Goal: Download file/media

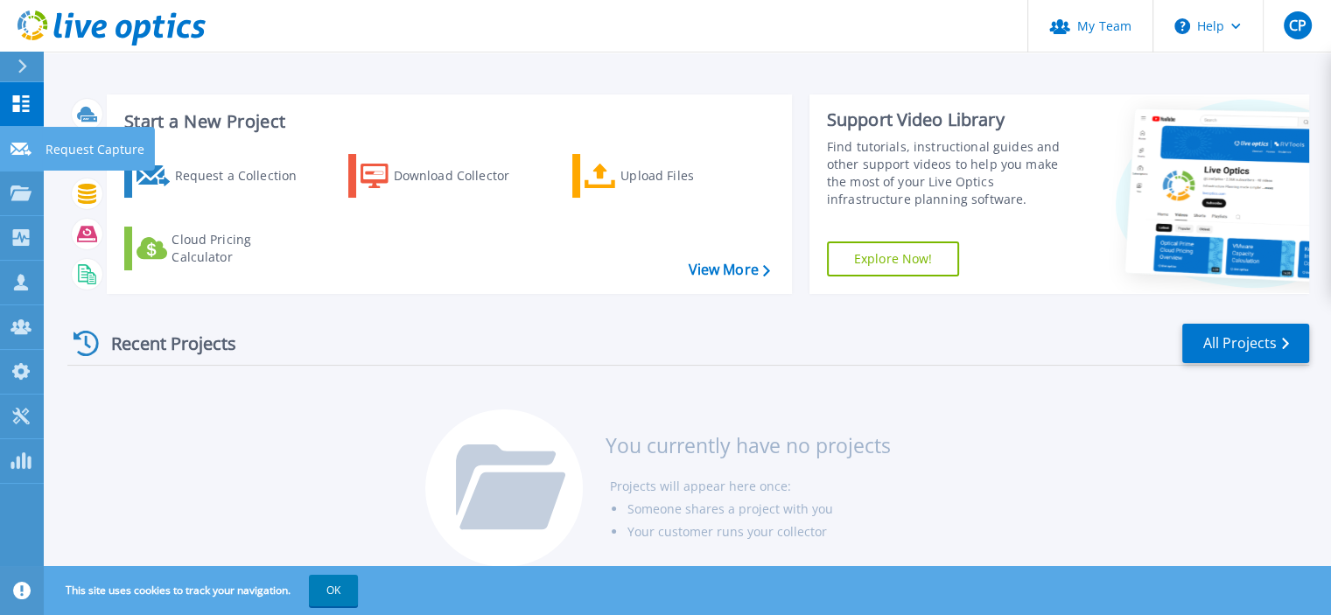
click at [21, 144] on icon at bounding box center [21, 149] width 21 height 13
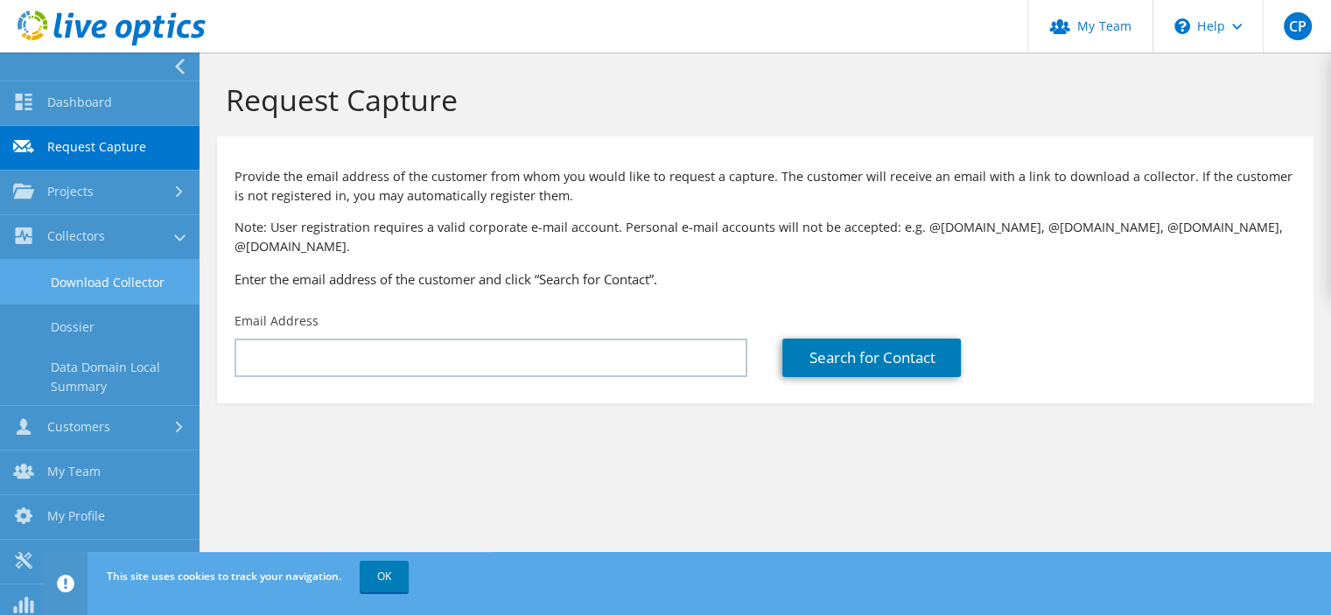
click at [85, 286] on link "Download Collector" at bounding box center [100, 282] width 200 height 45
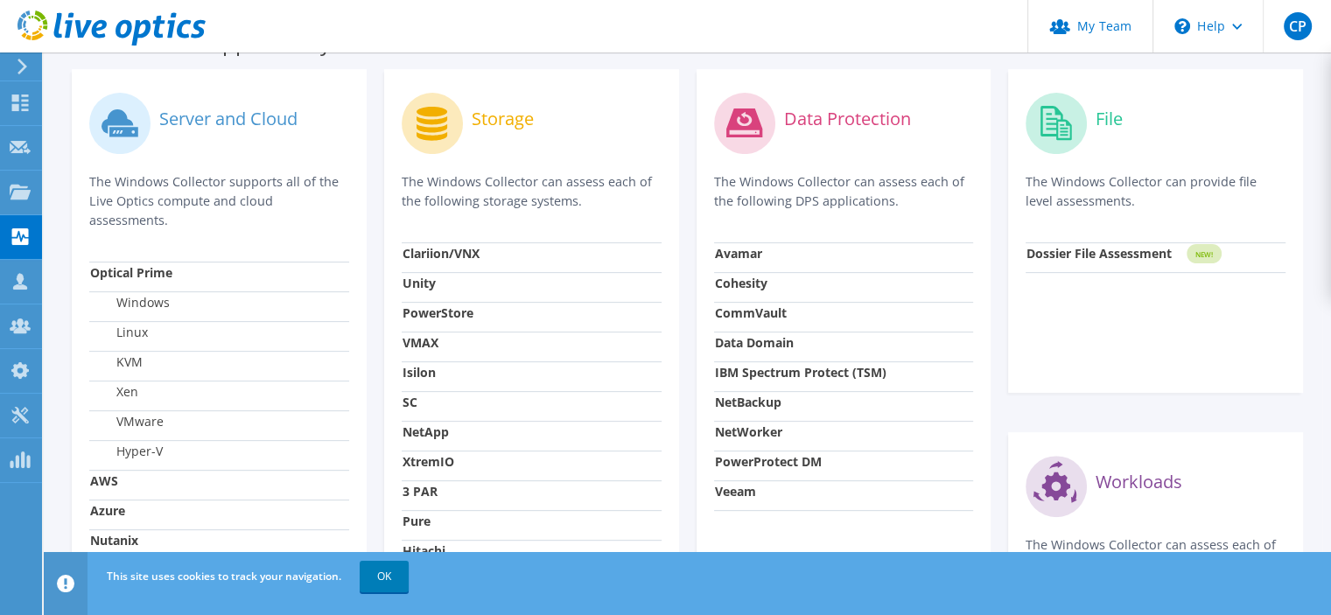
scroll to position [525, 0]
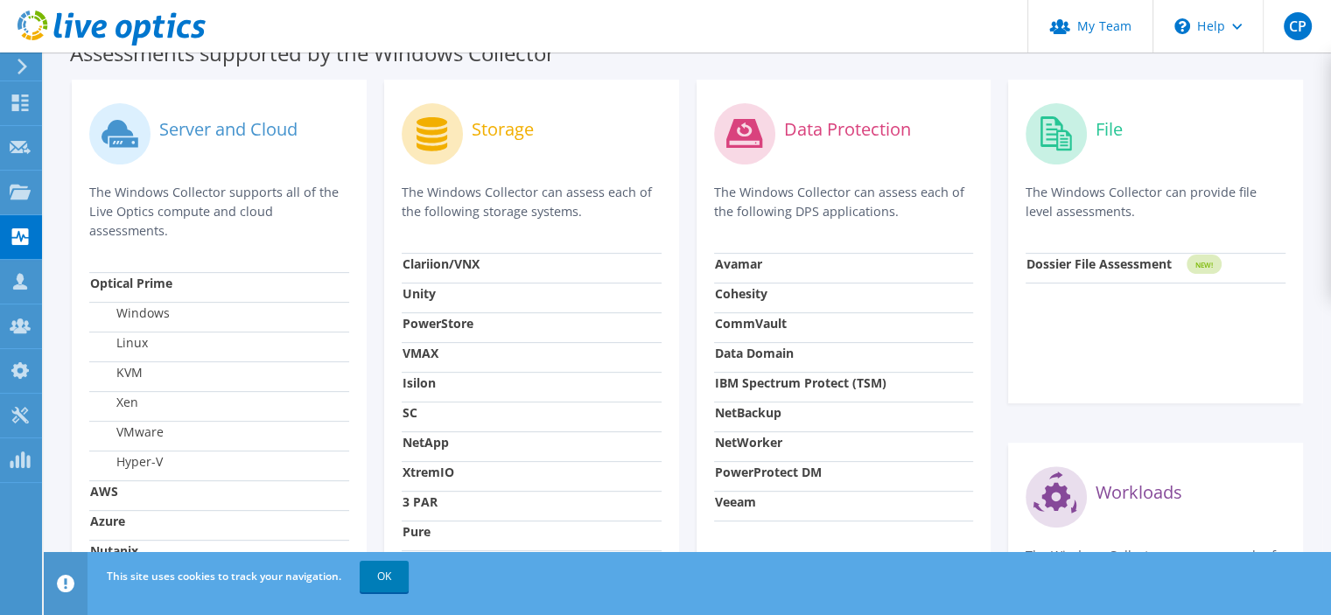
click at [784, 352] on strong "Data Domain" at bounding box center [754, 353] width 79 height 17
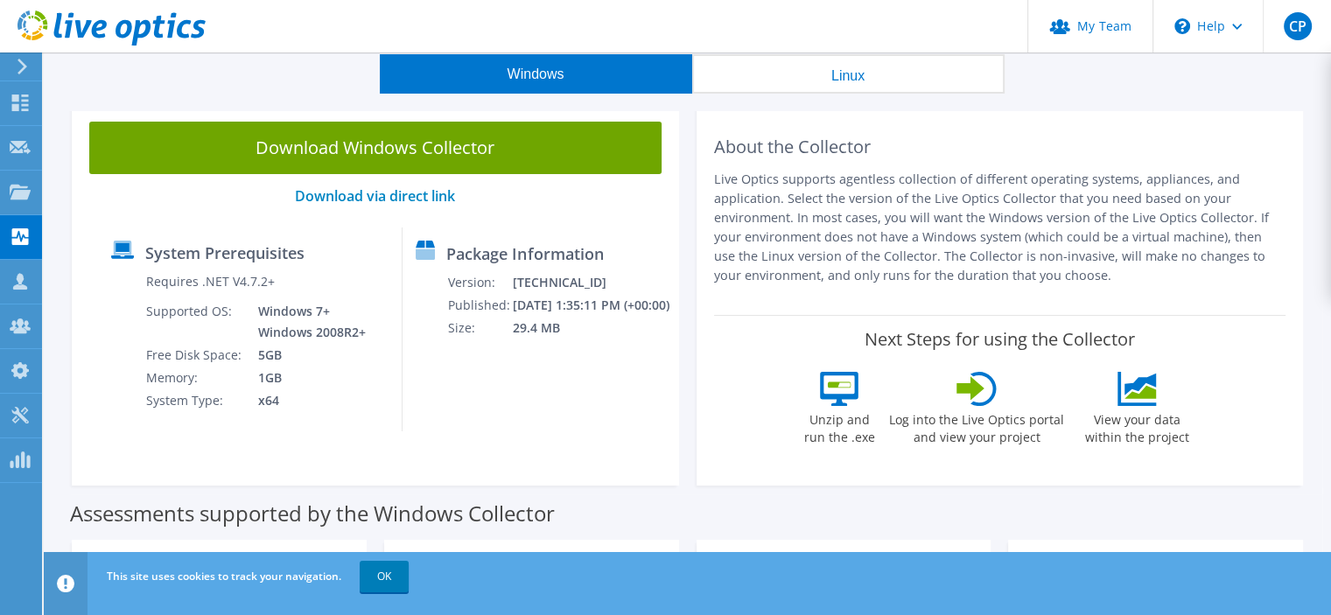
scroll to position [0, 0]
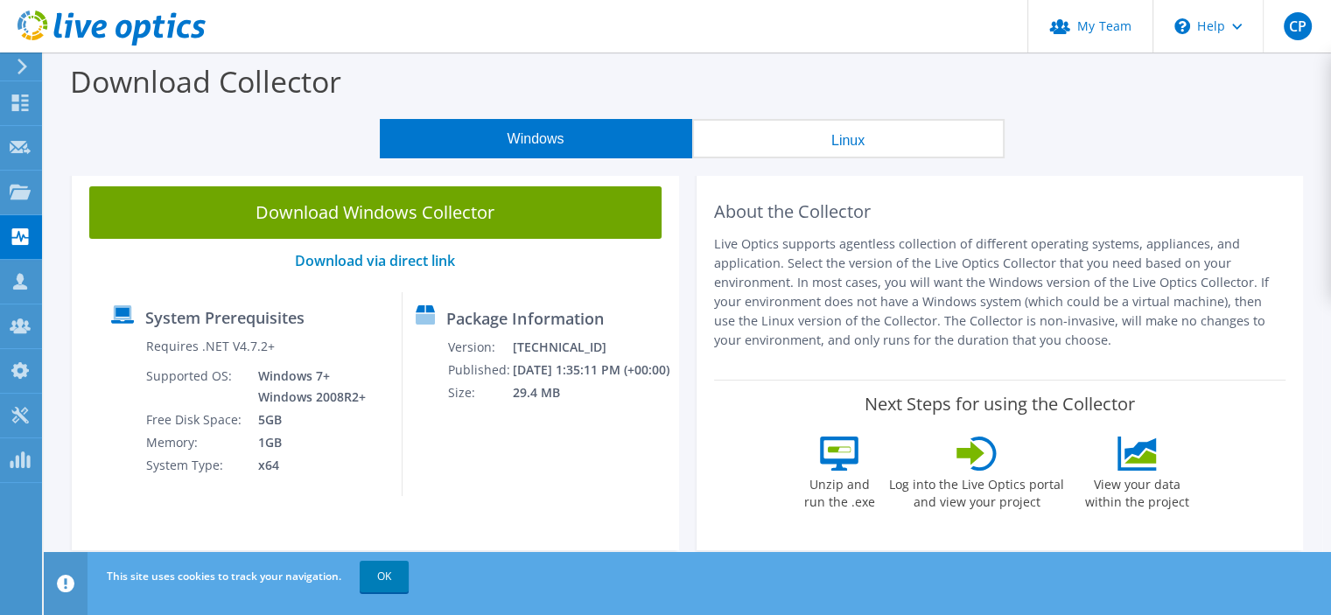
click at [853, 147] on button "Linux" at bounding box center [848, 138] width 312 height 39
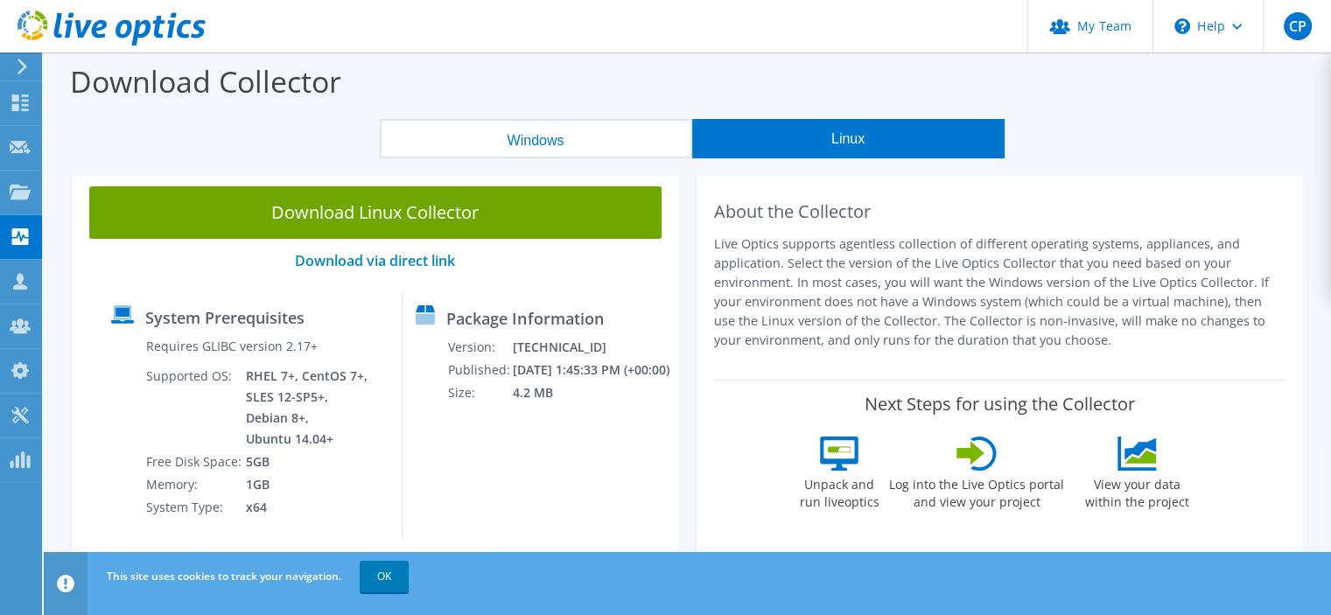
click at [599, 132] on button "Windows" at bounding box center [536, 138] width 312 height 39
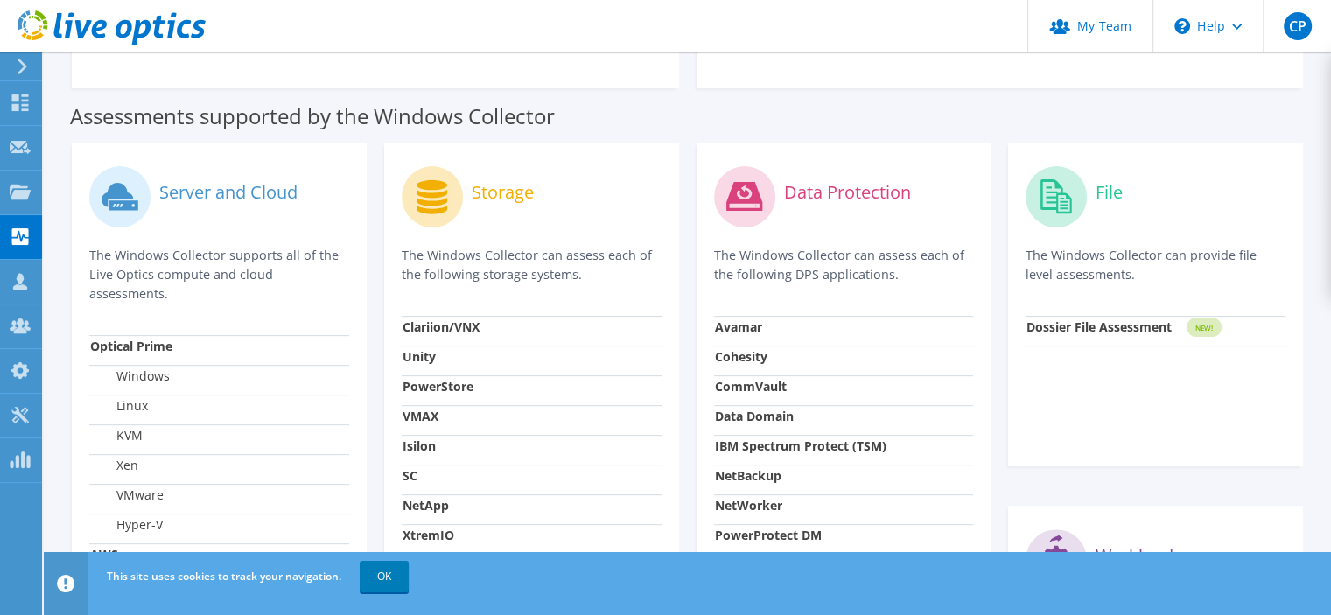
scroll to position [525, 0]
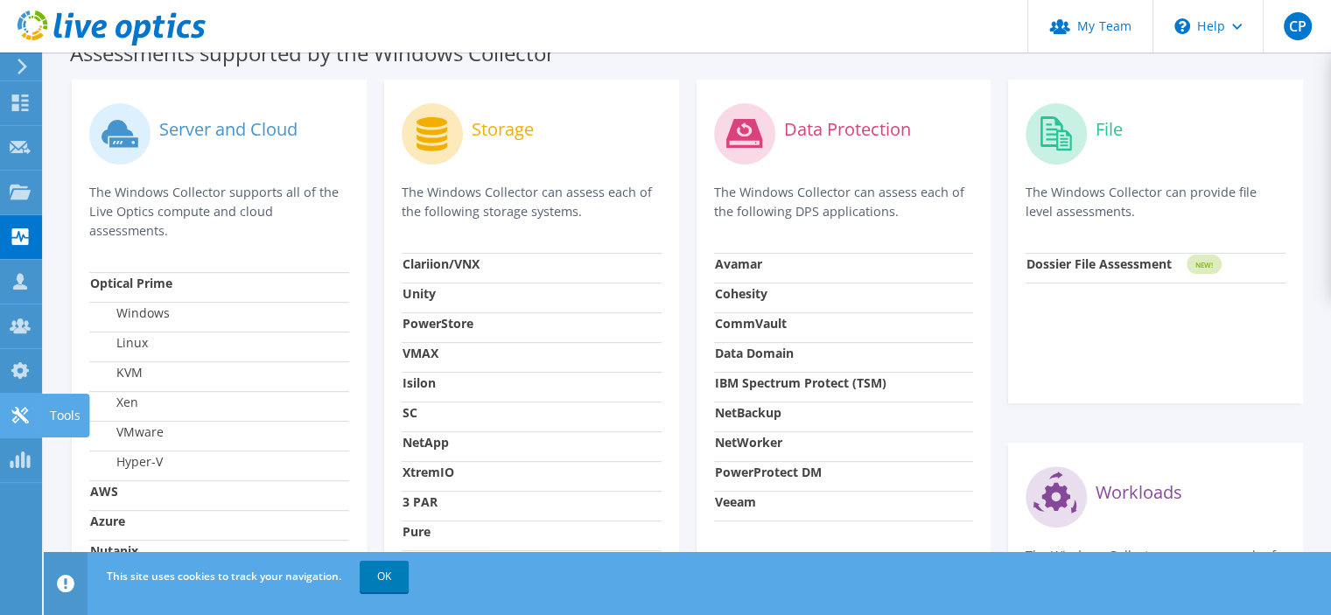
click at [25, 417] on icon at bounding box center [20, 415] width 21 height 17
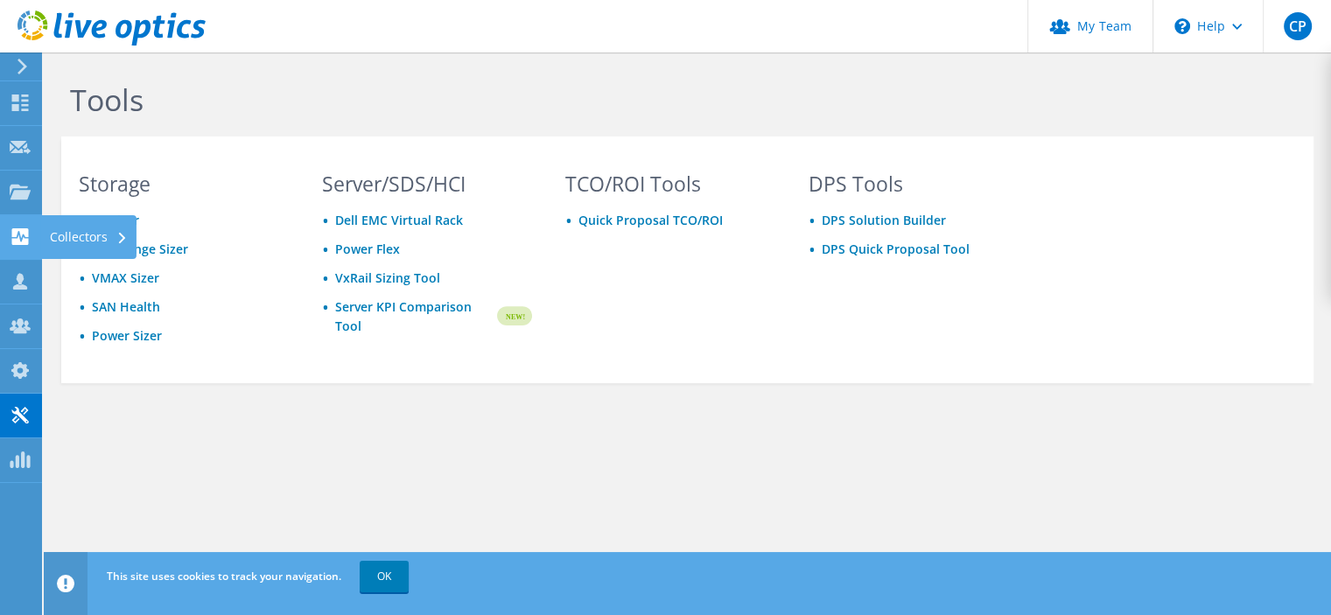
click at [21, 231] on use at bounding box center [20, 236] width 17 height 17
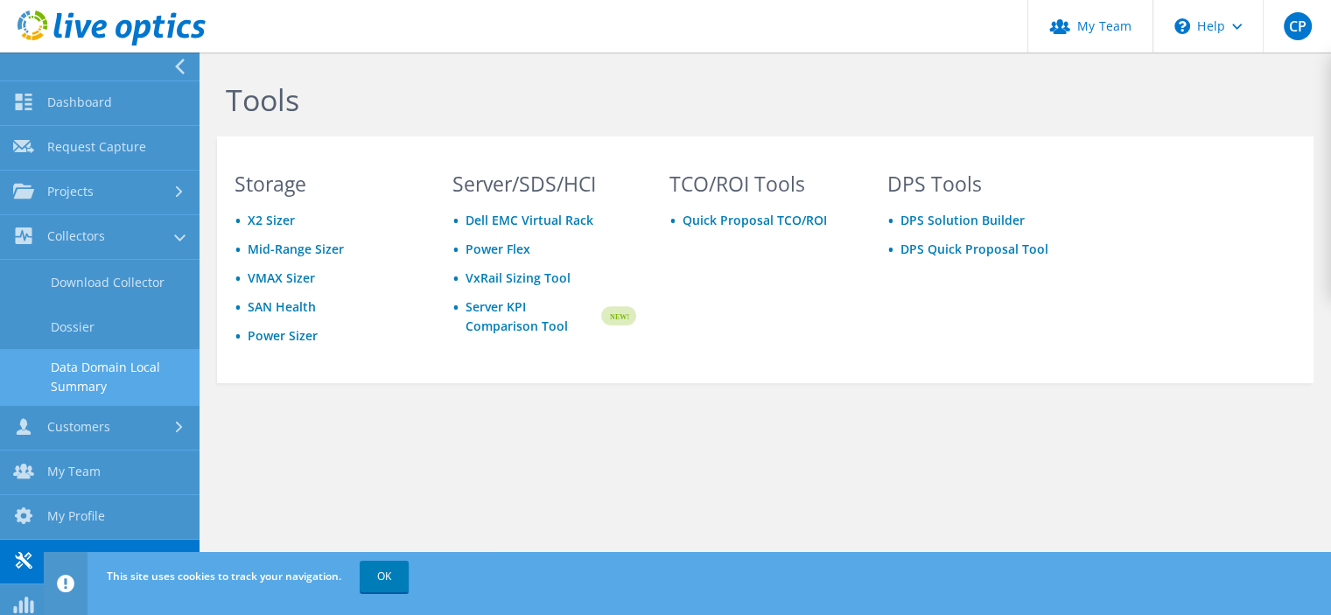
click at [112, 372] on link "Data Domain Local Summary" at bounding box center [100, 377] width 200 height 56
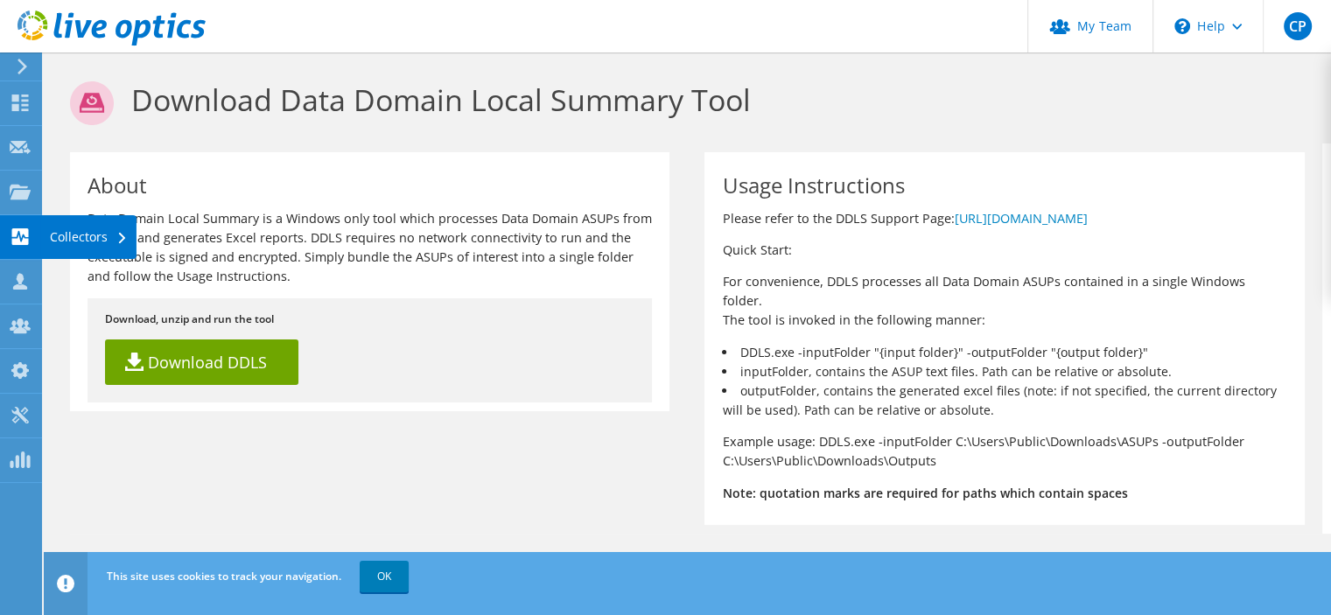
click at [19, 230] on use at bounding box center [20, 236] width 17 height 17
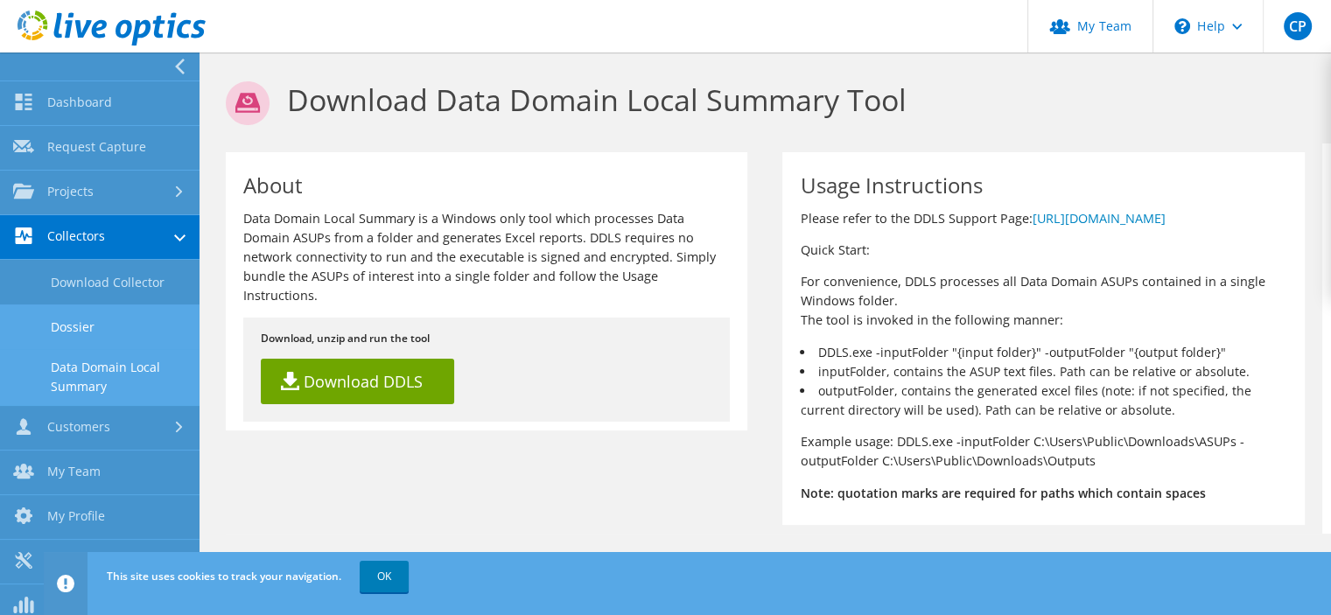
click at [66, 328] on link "Dossier" at bounding box center [100, 327] width 200 height 45
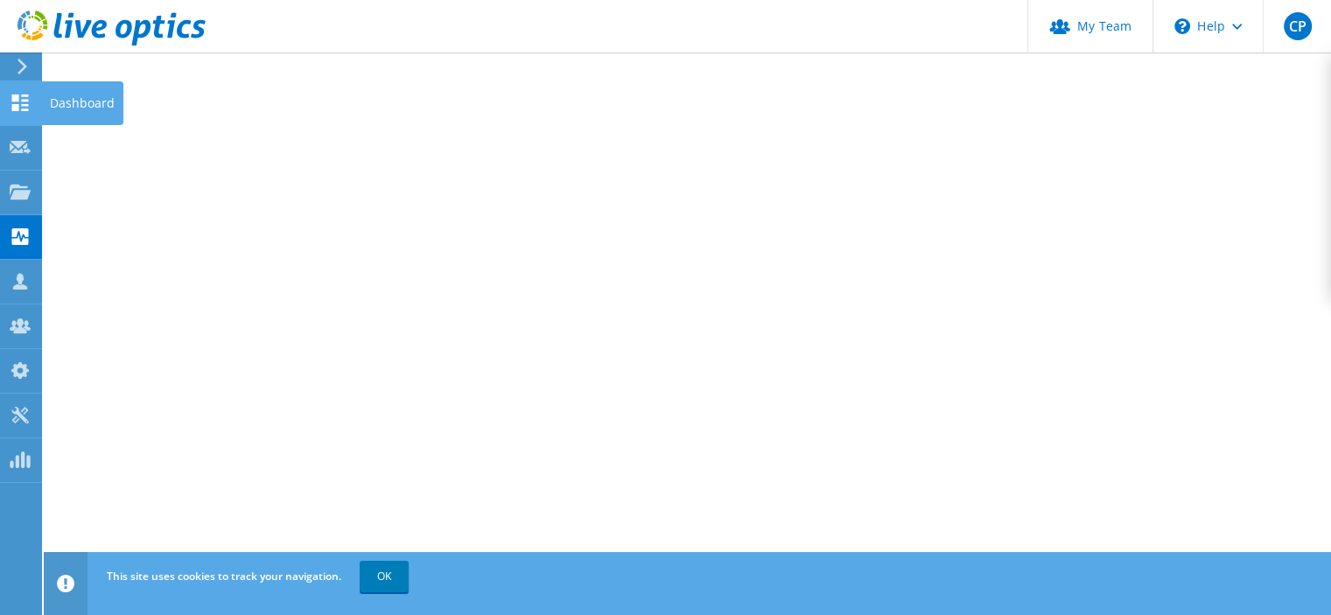
click at [56, 100] on div "Dashboard" at bounding box center [82, 103] width 82 height 44
